Goal: Information Seeking & Learning: Learn about a topic

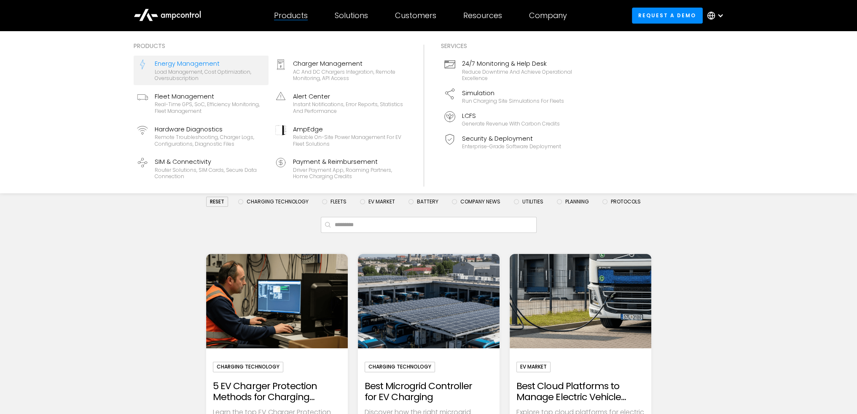
click at [214, 74] on div "Load management, cost optimization, oversubscription" at bounding box center [210, 75] width 110 height 13
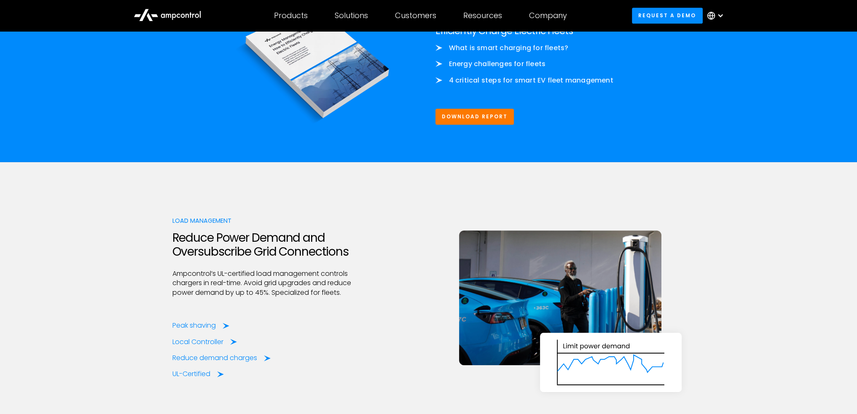
scroll to position [1054, 0]
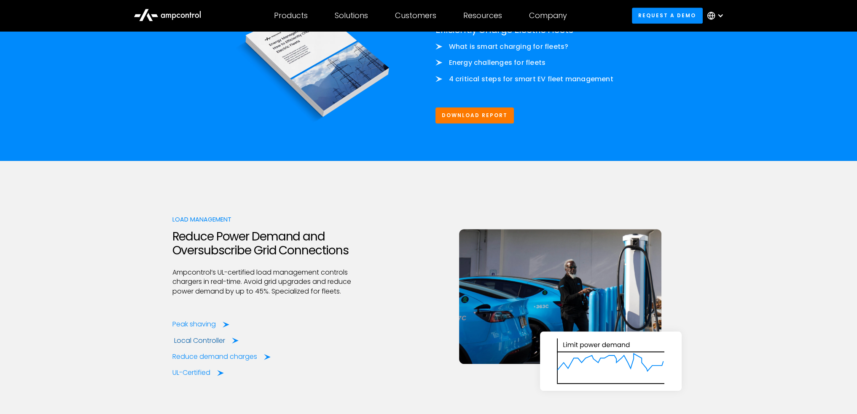
click at [196, 337] on div "Local Controller" at bounding box center [199, 340] width 51 height 9
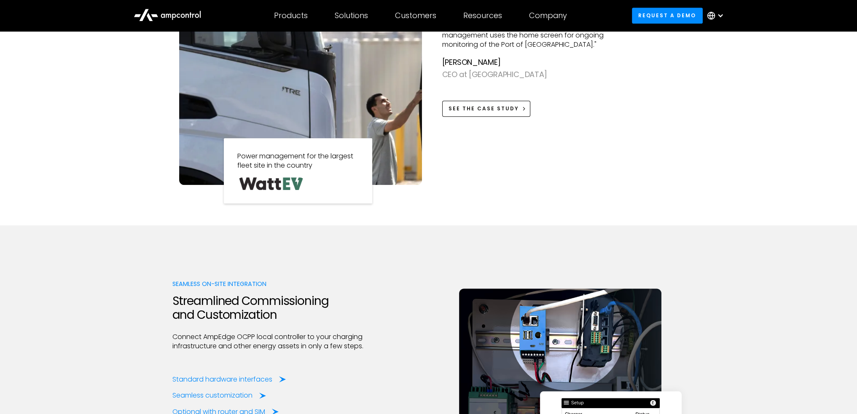
scroll to position [885, 0]
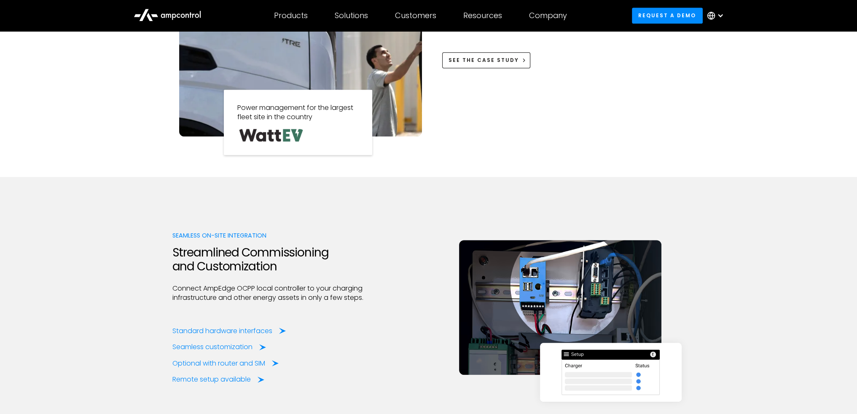
drag, startPoint x: 209, startPoint y: 330, endPoint x: 231, endPoint y: 336, distance: 23.3
click at [231, 336] on div "Standard hardware interfaces Seamless customization Optional with router and SI…" at bounding box center [272, 356] width 200 height 58
click at [233, 331] on div "Standard hardware interfaces" at bounding box center [224, 331] width 100 height 9
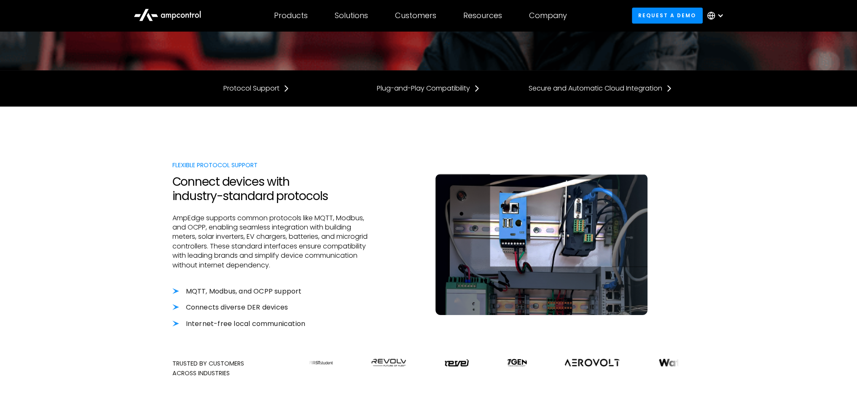
scroll to position [169, 0]
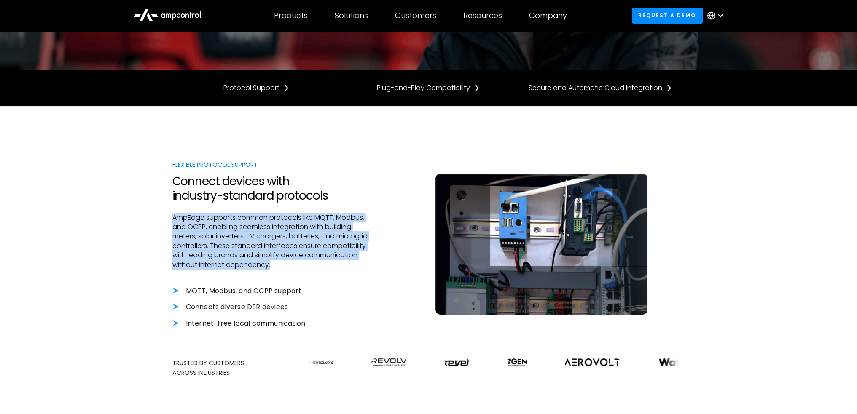
drag, startPoint x: 167, startPoint y: 220, endPoint x: 349, endPoint y: 276, distance: 191.0
click at [349, 276] on div "Flexible Protocol Support Connect devices with industry-standard protocols AmpE…" at bounding box center [428, 268] width 857 height 325
click at [349, 276] on div at bounding box center [272, 278] width 200 height 17
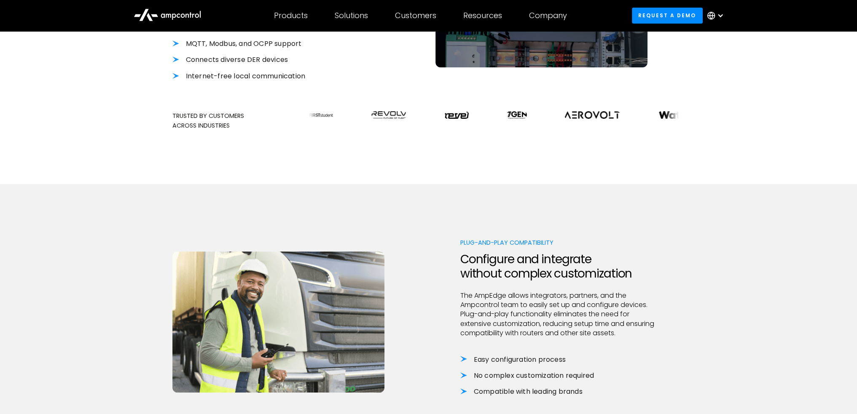
scroll to position [590, 0]
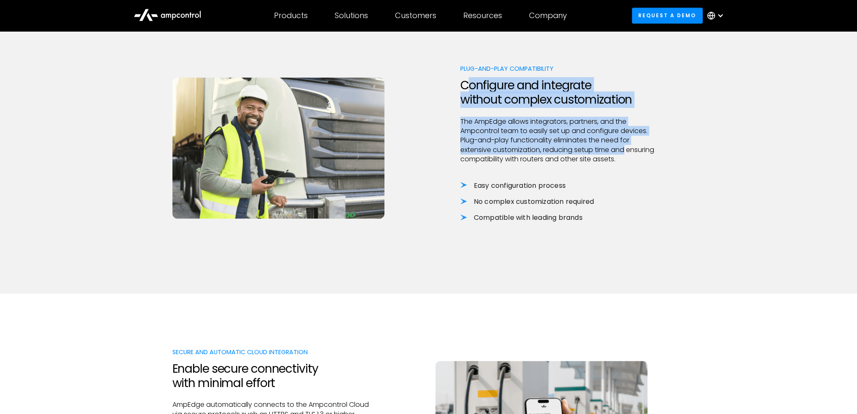
drag, startPoint x: 466, startPoint y: 81, endPoint x: 626, endPoint y: 149, distance: 174.2
click at [626, 148] on div "Plug-and-Play Compatibility Configure and integrate without complex customizati…" at bounding box center [560, 152] width 200 height 176
click at [626, 149] on p "The AmpEdge allows integrators, partners, and the Ampcontrol team to easily set…" at bounding box center [560, 140] width 200 height 47
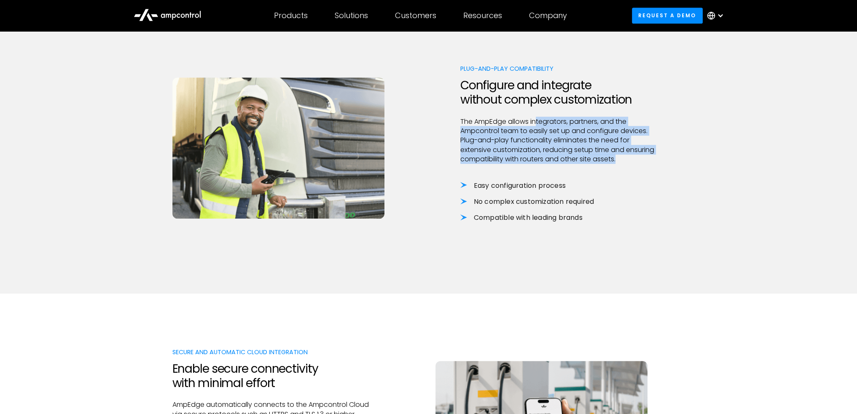
drag, startPoint x: 636, startPoint y: 163, endPoint x: 537, endPoint y: 125, distance: 105.9
click at [537, 125] on p "The AmpEdge allows integrators, partners, and the Ampcontrol team to easily set…" at bounding box center [560, 140] width 200 height 47
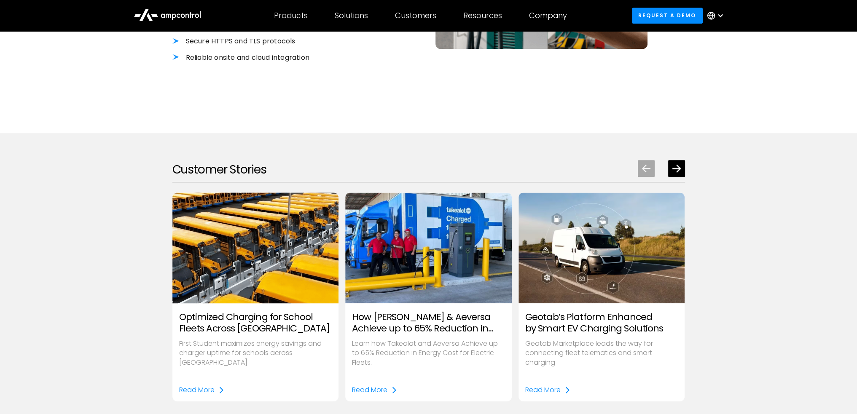
scroll to position [1054, 0]
